Goal: Information Seeking & Learning: Learn about a topic

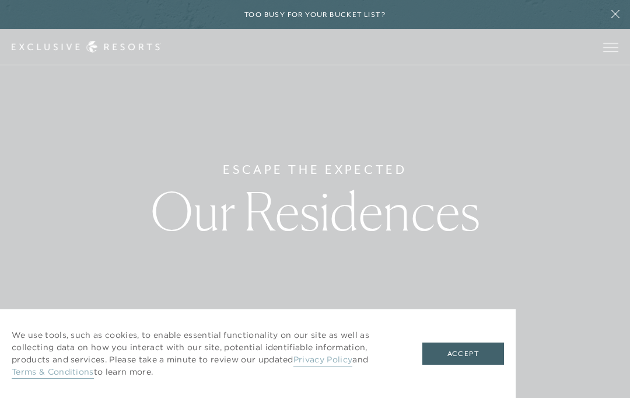
click at [473, 357] on button "Accept" at bounding box center [463, 353] width 82 height 22
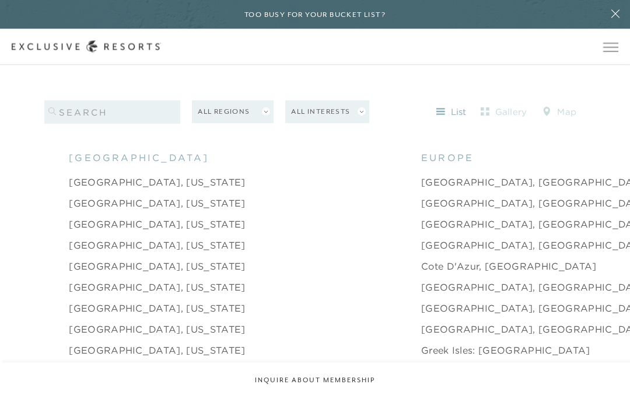
scroll to position [1088, 0]
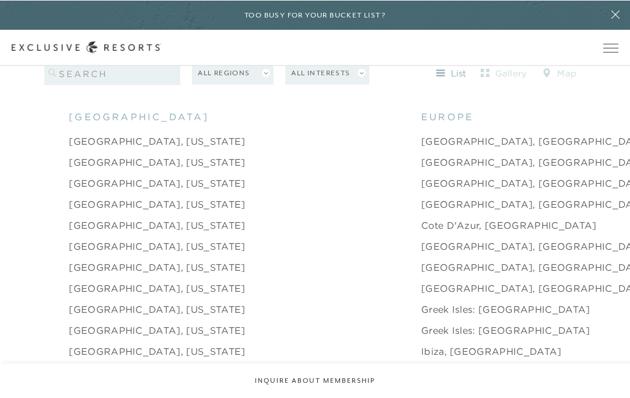
scroll to position [1128, 0]
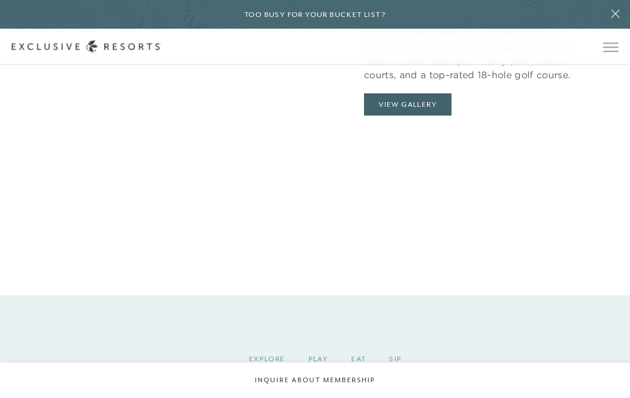
scroll to position [1138, 0]
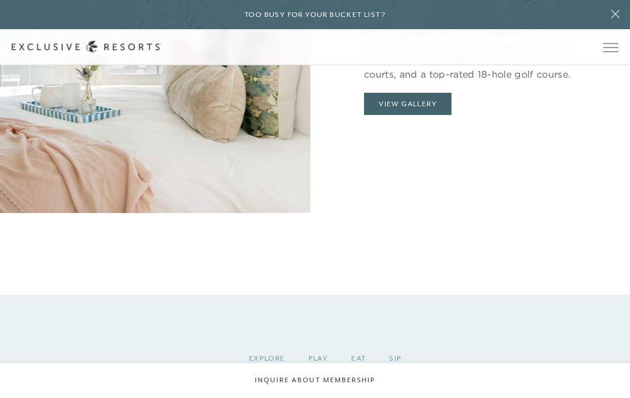
click at [410, 115] on button "View Gallery" at bounding box center [407, 104] width 87 height 22
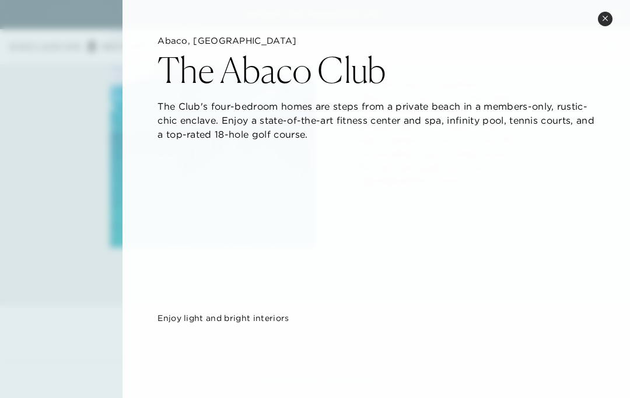
scroll to position [0, 0]
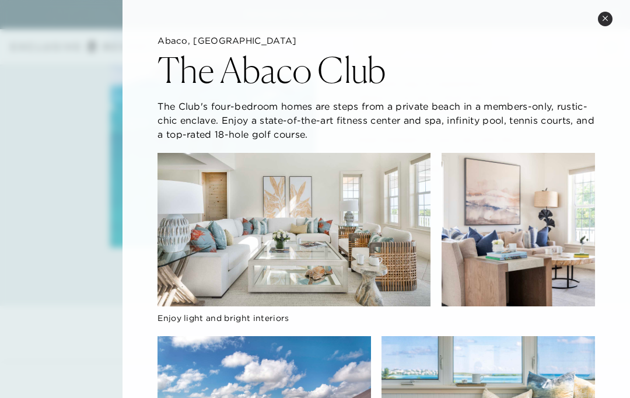
click at [602, 24] on button "Close quickview" at bounding box center [605, 19] width 15 height 15
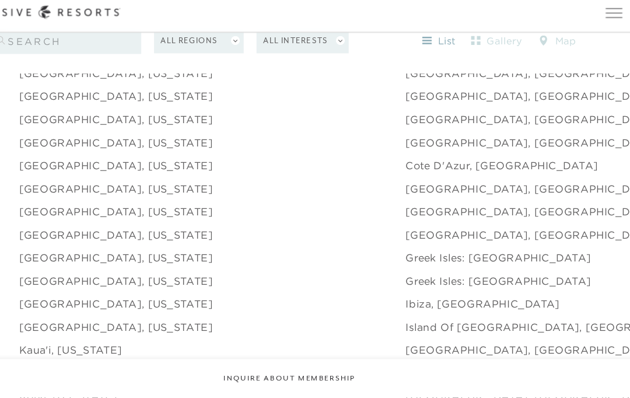
scroll to position [1169, 0]
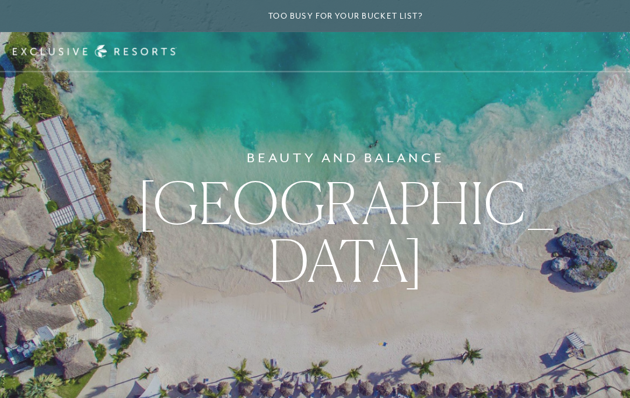
click at [400, 153] on h6 "Beauty and Balance" at bounding box center [315, 143] width 180 height 19
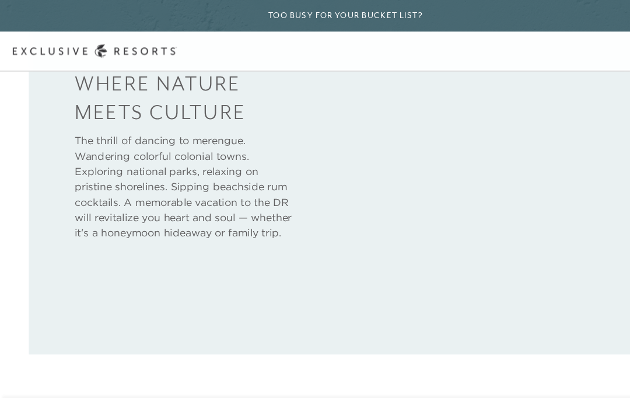
scroll to position [511, 0]
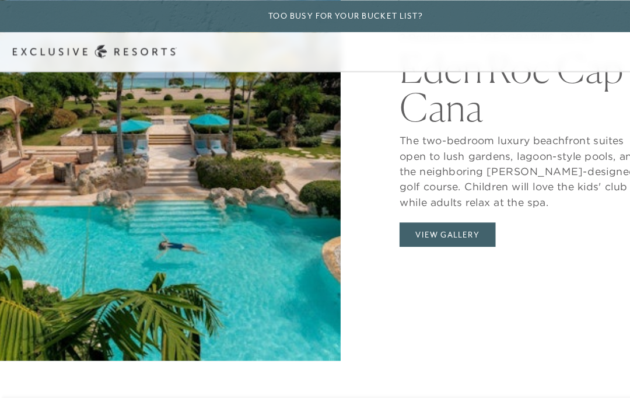
click at [486, 308] on div "2 Residences In [GEOGRAPHIC_DATA] [GEOGRAPHIC_DATA] The two-bedroom luxury beac…" at bounding box center [475, 130] width 310 height 398
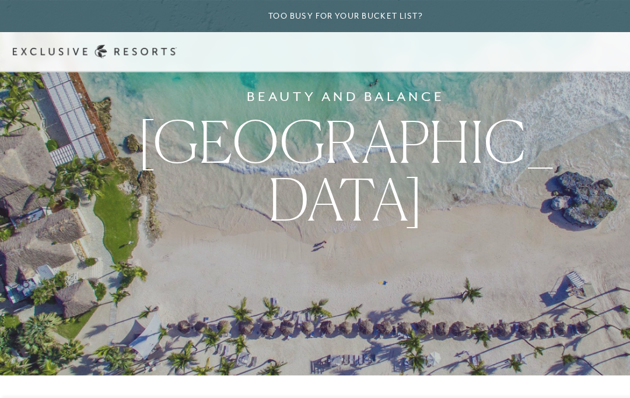
scroll to position [0, 0]
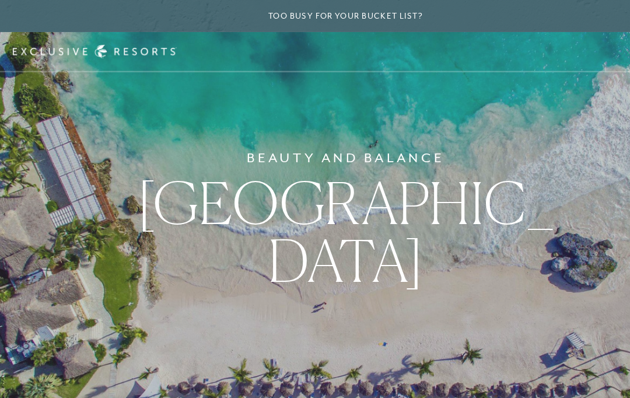
scroll to position [1169, 0]
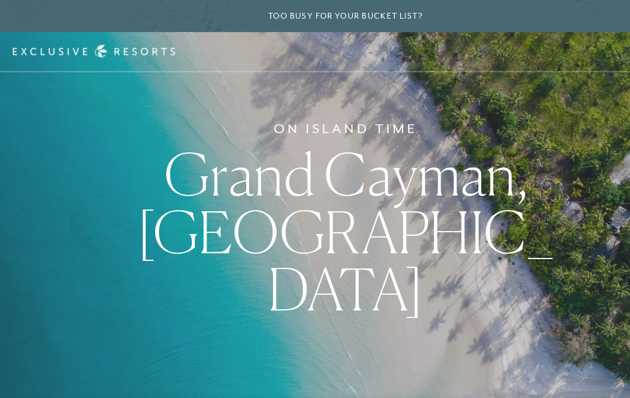
click at [437, 183] on span "Grand Cayman, [GEOGRAPHIC_DATA]" at bounding box center [315, 211] width 380 height 169
click at [475, 167] on div "On Island Time [GEOGRAPHIC_DATA], [GEOGRAPHIC_DATA]" at bounding box center [315, 199] width 630 height 398
click at [454, 269] on span "Grand Cayman, [GEOGRAPHIC_DATA]" at bounding box center [315, 211] width 380 height 169
click at [469, 255] on span "Grand Cayman, [GEOGRAPHIC_DATA]" at bounding box center [315, 211] width 380 height 169
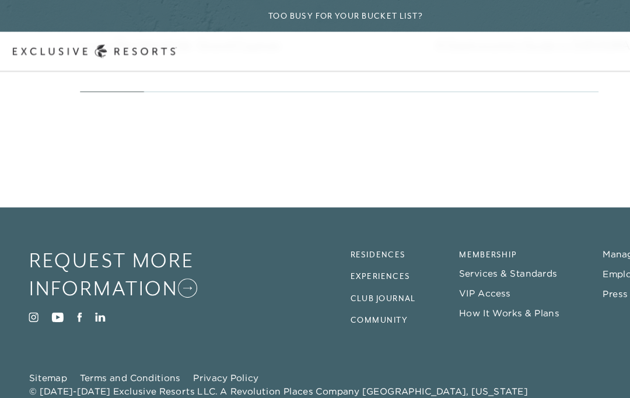
scroll to position [2946, 0]
click at [511, 339] on div "Request More Information Visit Instagram Visit Youtube Visit Facebook Visit Lin…" at bounding box center [314, 293] width 577 height 139
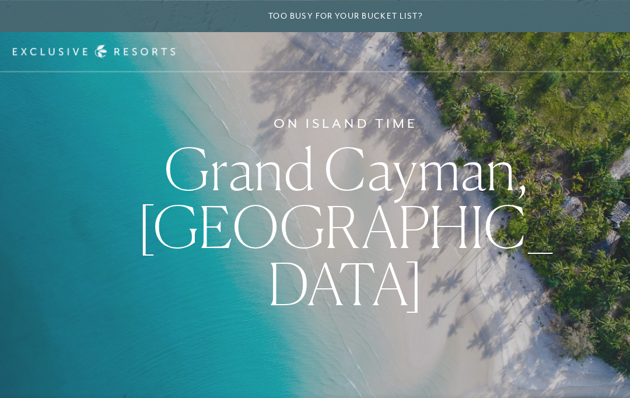
scroll to position [0, 0]
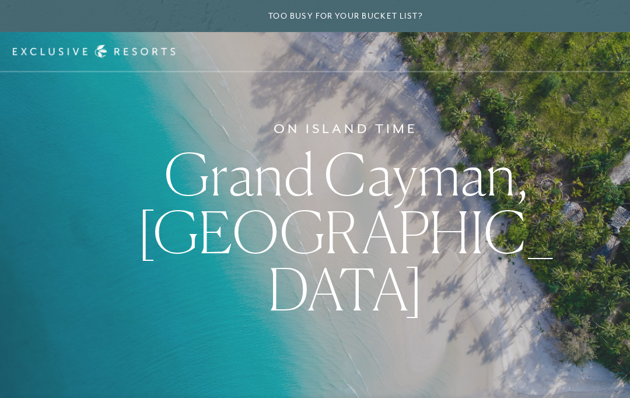
scroll to position [1169, 0]
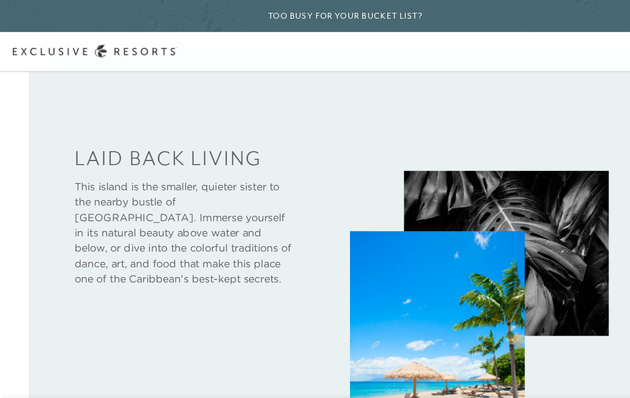
click at [525, 302] on img at bounding box center [461, 231] width 186 height 150
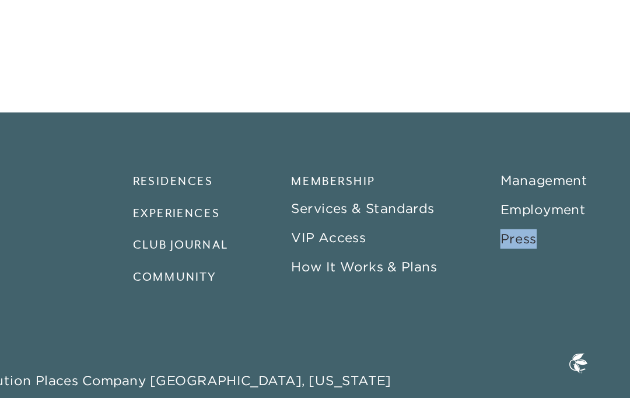
scroll to position [2998, 0]
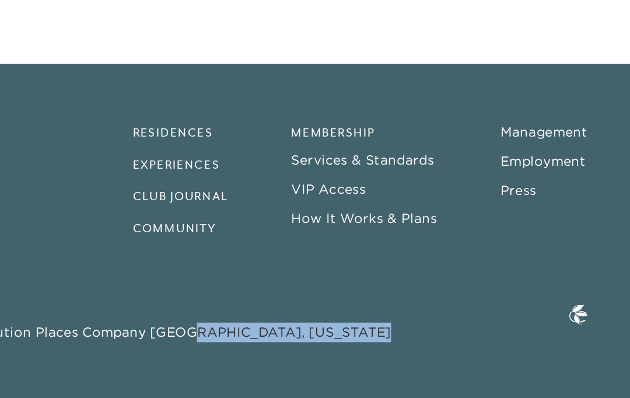
click at [418, 262] on link "VIP Access" at bounding box center [441, 267] width 47 height 10
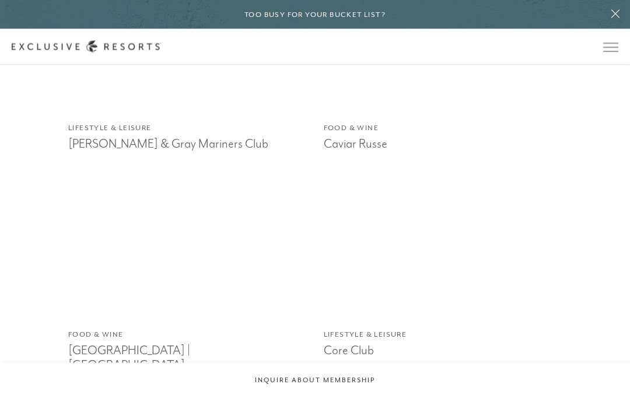
scroll to position [1429, 0]
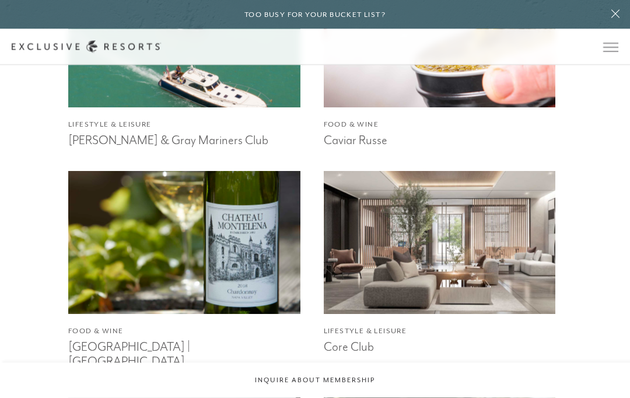
click at [366, 148] on h3 "Caviar Russe" at bounding box center [440, 139] width 232 height 17
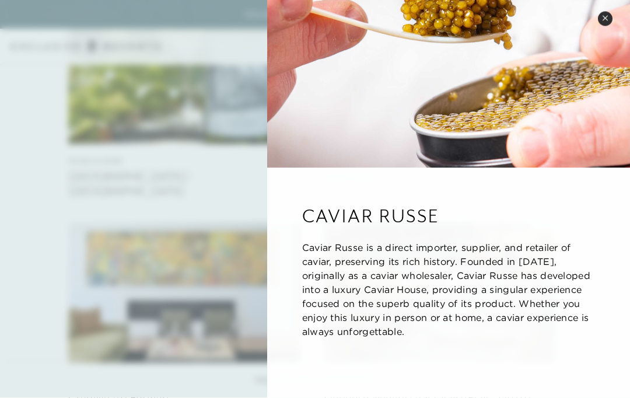
scroll to position [1576, 0]
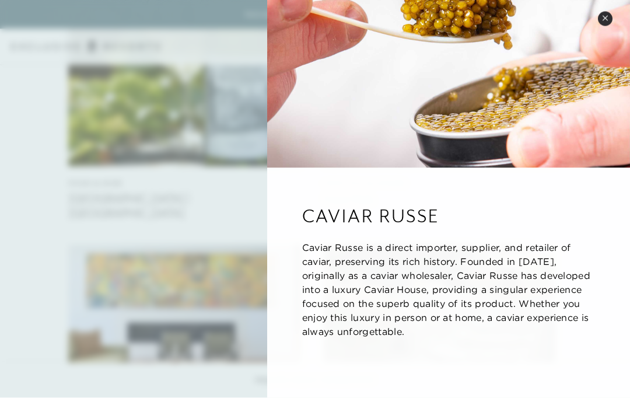
click at [605, 15] on icon at bounding box center [605, 18] width 6 height 6
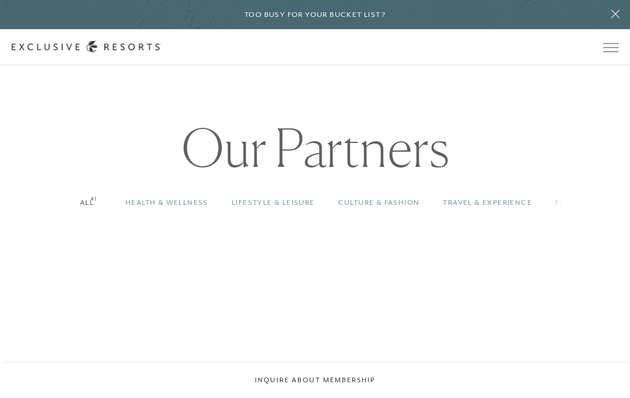
scroll to position [738, 0]
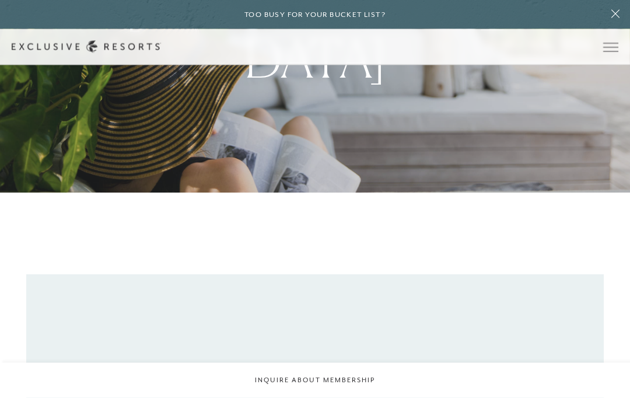
scroll to position [2920, 0]
